Goal: Navigation & Orientation: Find specific page/section

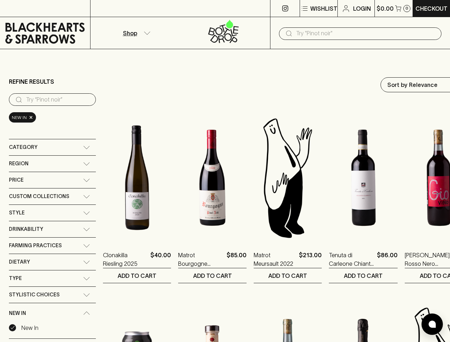
click at [318, 9] on p "Wishlist" at bounding box center [323, 8] width 27 height 9
